Goal: Information Seeking & Learning: Learn about a topic

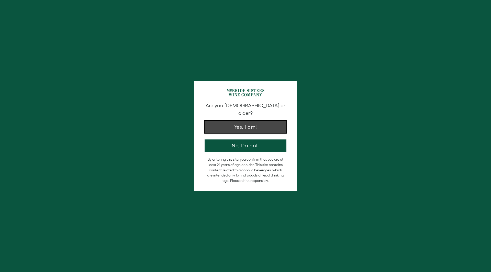
click at [221, 121] on button "Yes, I am!" at bounding box center [246, 127] width 82 height 12
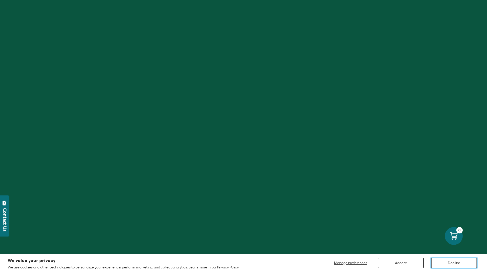
click at [454, 264] on button "Decline" at bounding box center [454, 263] width 46 height 10
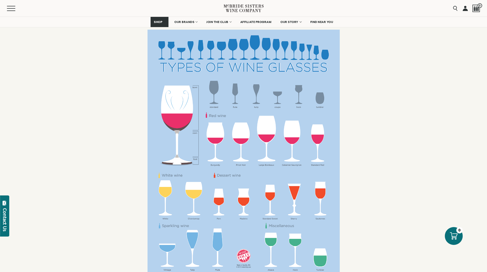
scroll to position [562, 0]
